Goal: Task Accomplishment & Management: Manage account settings

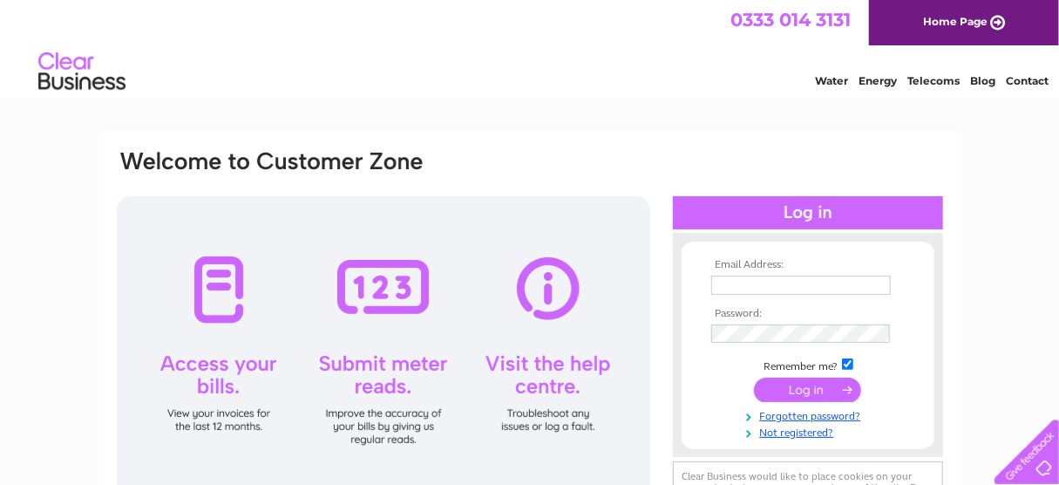
type input "[EMAIL_ADDRESS][DOMAIN_NAME]"
drag, startPoint x: 804, startPoint y: 384, endPoint x: 790, endPoint y: 383, distance: 14.1
click at [804, 384] on input "submit" at bounding box center [807, 389] width 107 height 24
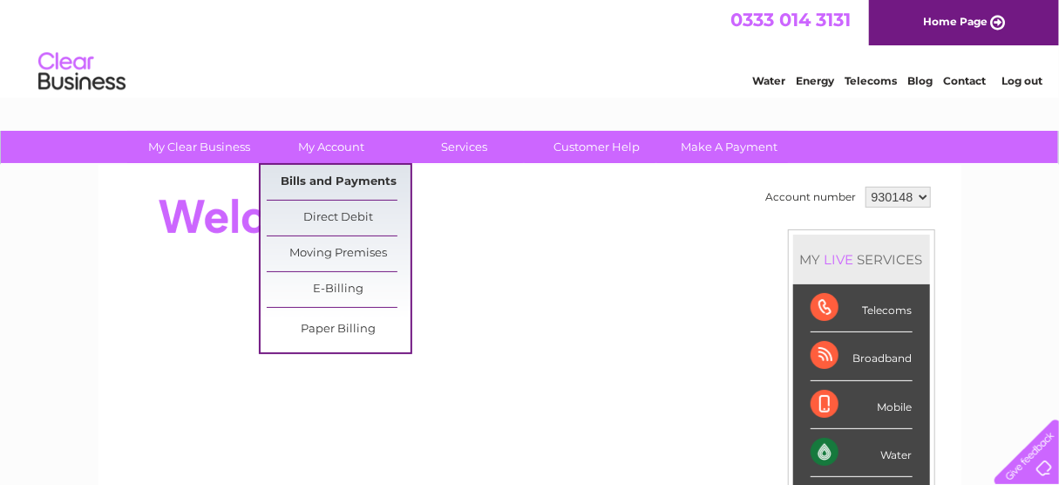
click at [336, 190] on link "Bills and Payments" at bounding box center [339, 182] width 144 height 35
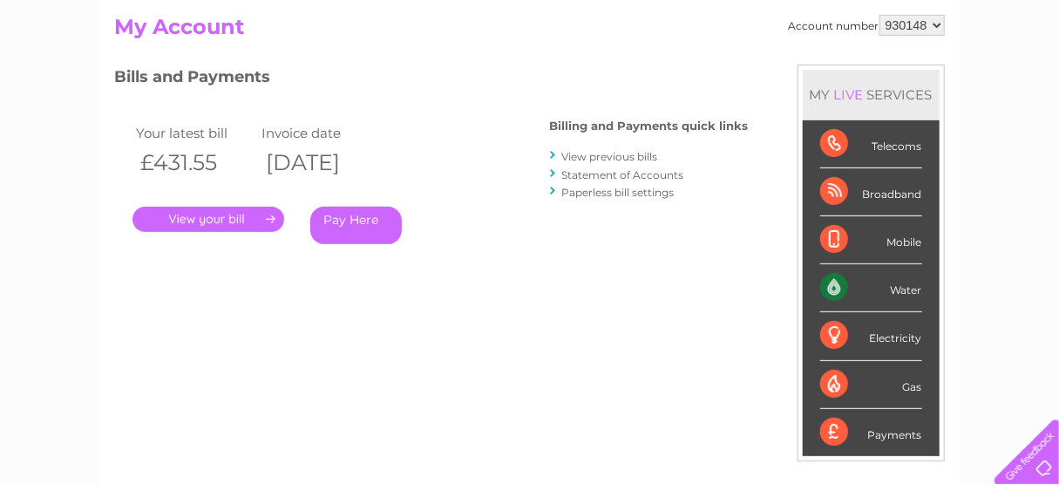
scroll to position [209, 0]
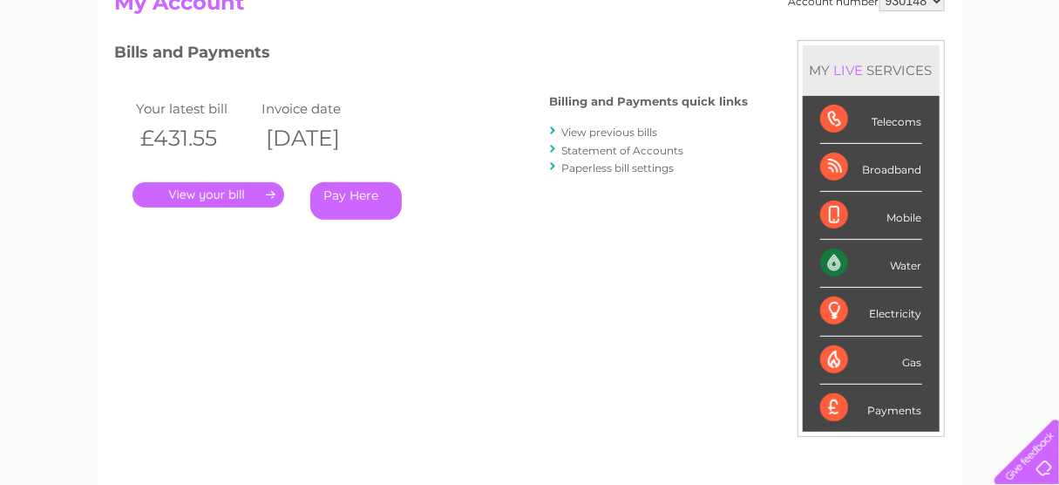
click at [269, 194] on link "." at bounding box center [208, 194] width 152 height 25
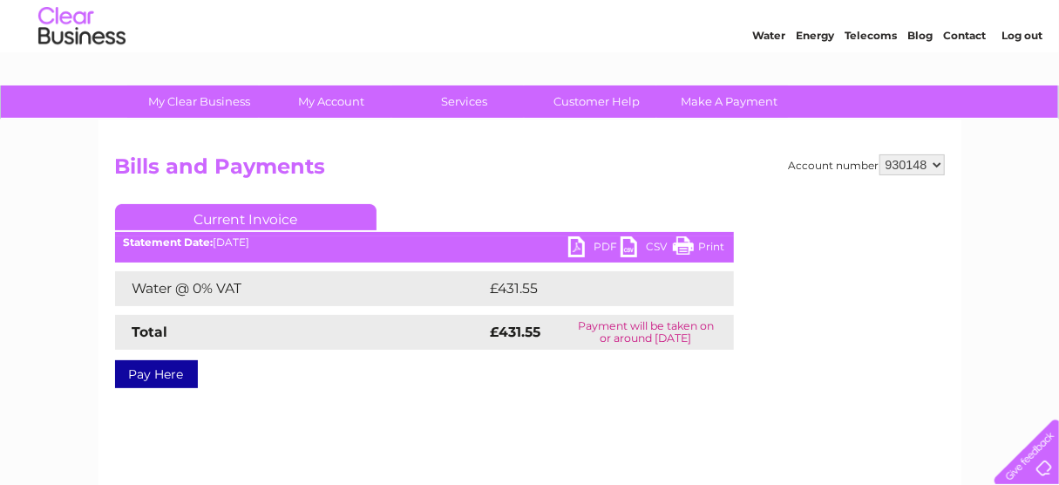
scroll to position [70, 0]
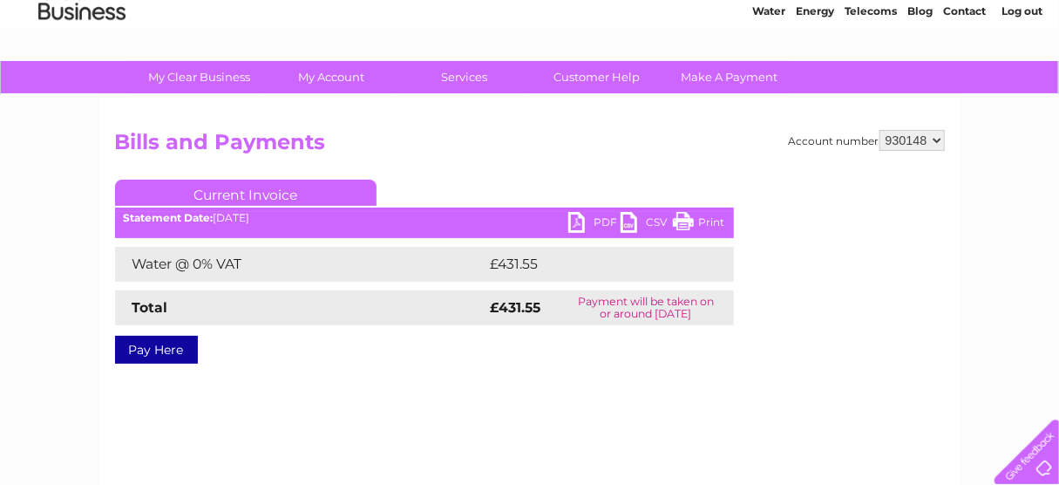
click at [578, 218] on link "PDF" at bounding box center [594, 224] width 52 height 25
